Goal: Information Seeking & Learning: Understand process/instructions

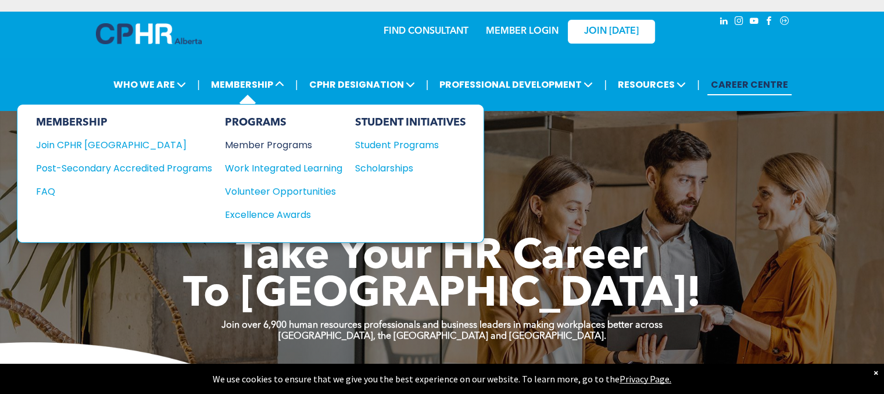
click at [267, 148] on div "Member Programs" at bounding box center [278, 145] width 106 height 15
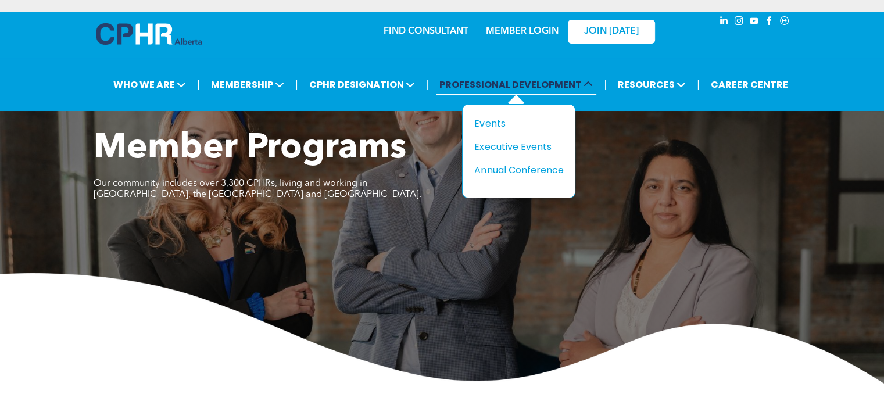
click at [513, 84] on span "PROFESSIONAL DEVELOPMENT" at bounding box center [516, 85] width 160 height 22
click at [491, 82] on span "PROFESSIONAL DEVELOPMENT" at bounding box center [516, 85] width 160 height 22
click at [493, 123] on div "Events" at bounding box center [514, 123] width 80 height 15
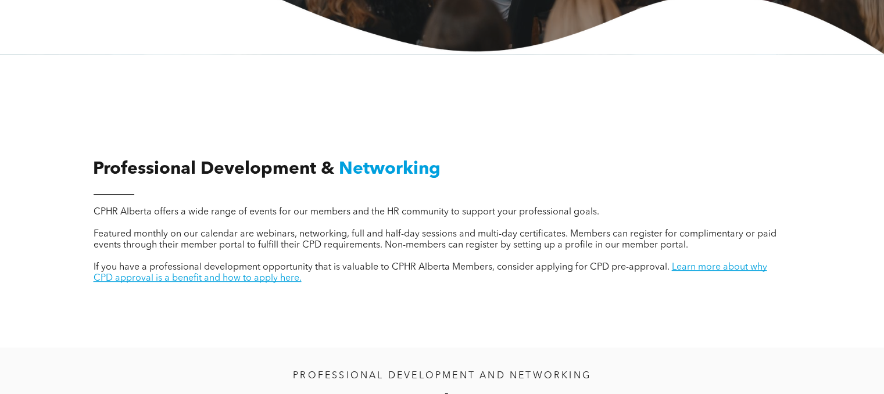
scroll to position [291, 0]
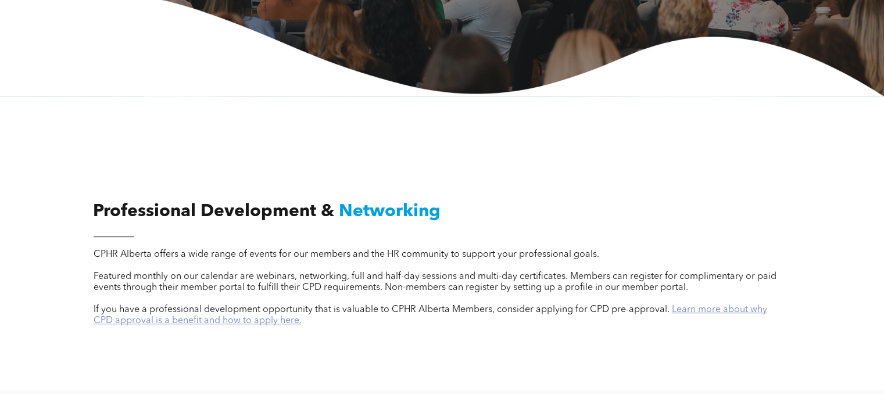
click at [726, 316] on link "Learn more about why CPD approval is a benefit and how to apply here." at bounding box center [431, 315] width 674 height 20
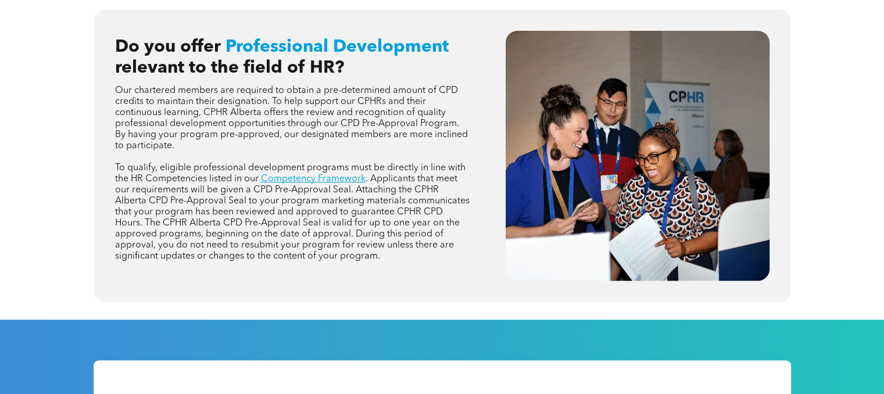
scroll to position [523, 0]
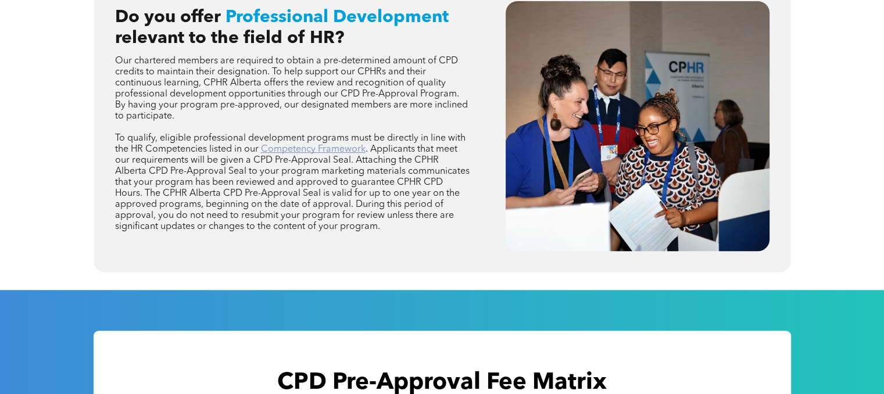
click at [323, 151] on link "Competency Framework" at bounding box center [313, 149] width 105 height 9
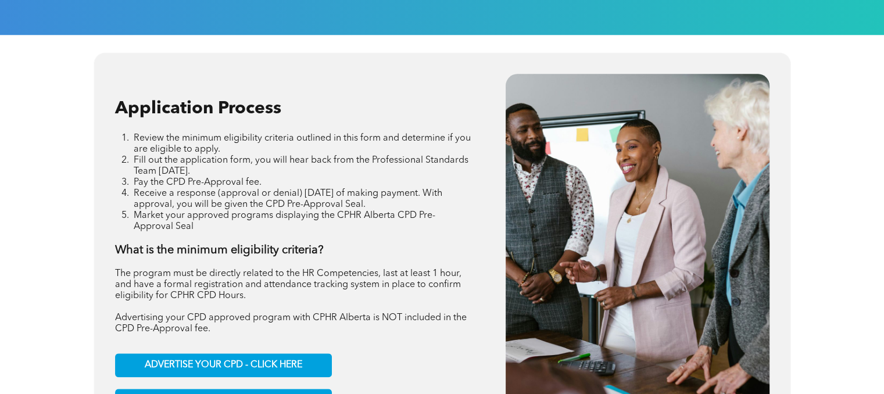
scroll to position [1396, 0]
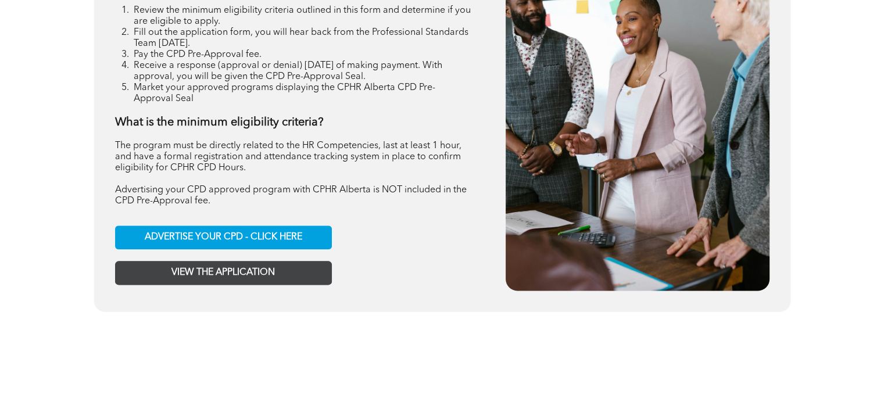
click at [201, 273] on span "VIEW THE APPLICATION" at bounding box center [224, 272] width 104 height 11
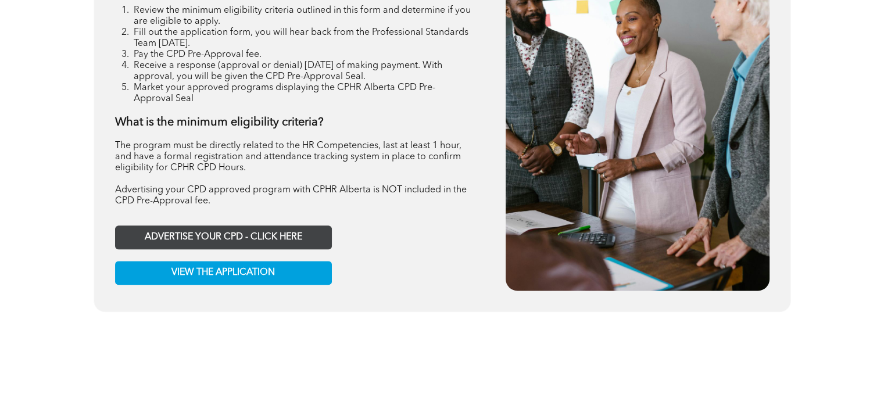
click at [214, 243] on span "ADVERTISE YOUR CPD - CLICK HERE" at bounding box center [224, 237] width 158 height 11
